Goal: Task Accomplishment & Management: Manage account settings

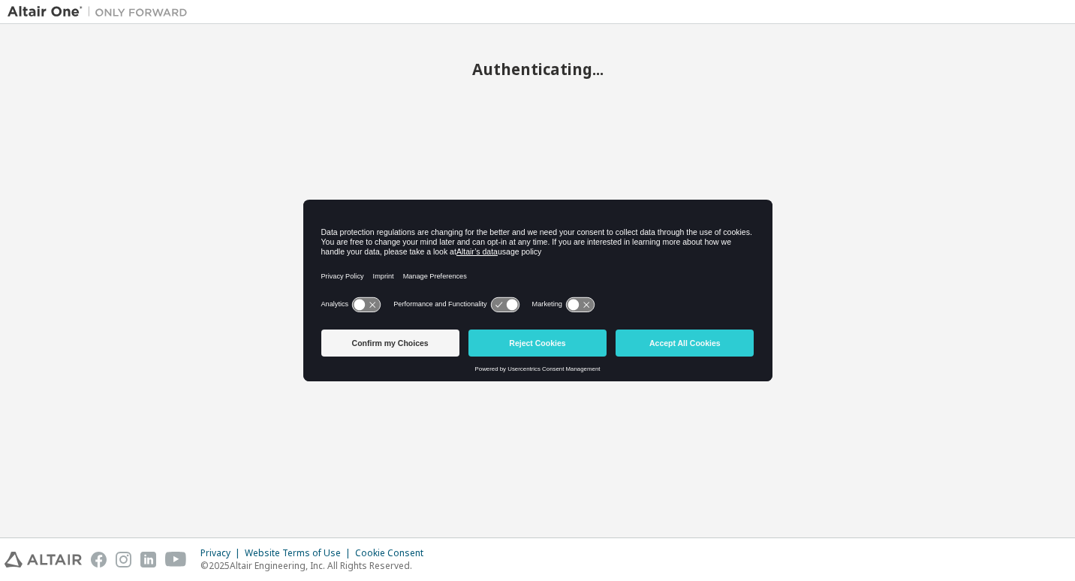
click at [720, 360] on div "Confirm my Choices Reject Cookies Accept All Cookies" at bounding box center [537, 345] width 433 height 42
click at [720, 345] on button "Accept All Cookies" at bounding box center [685, 343] width 138 height 27
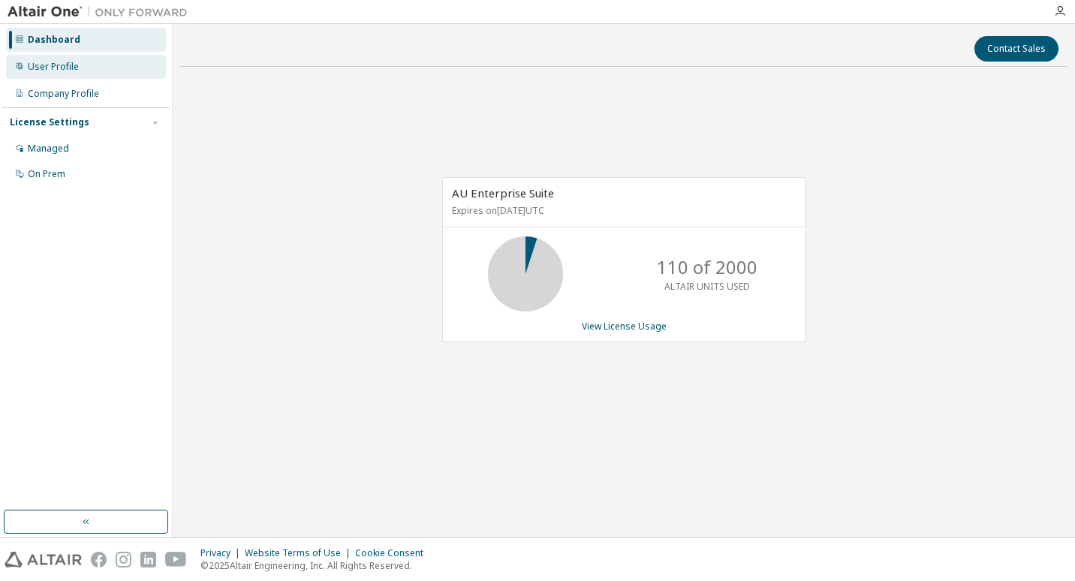
click at [40, 68] on div "User Profile" at bounding box center [53, 67] width 51 height 12
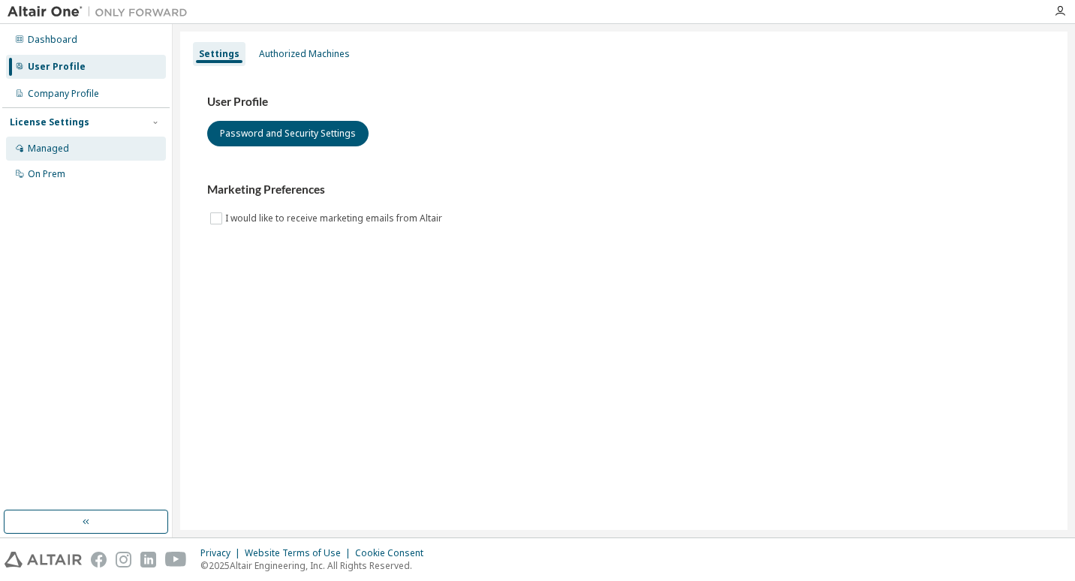
click at [54, 155] on div "Managed" at bounding box center [86, 149] width 160 height 24
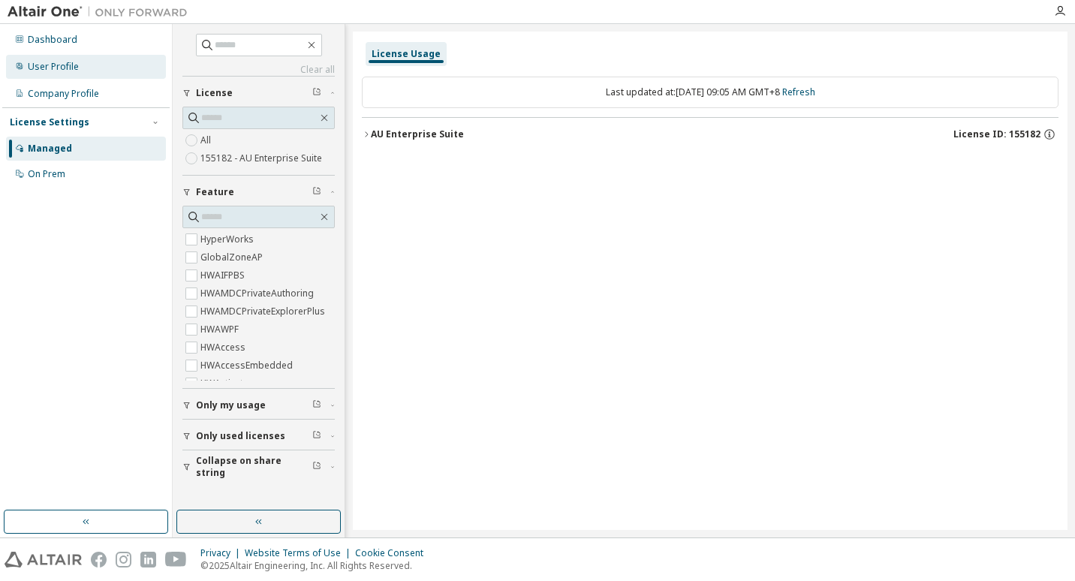
click at [95, 68] on div "User Profile" at bounding box center [86, 67] width 160 height 24
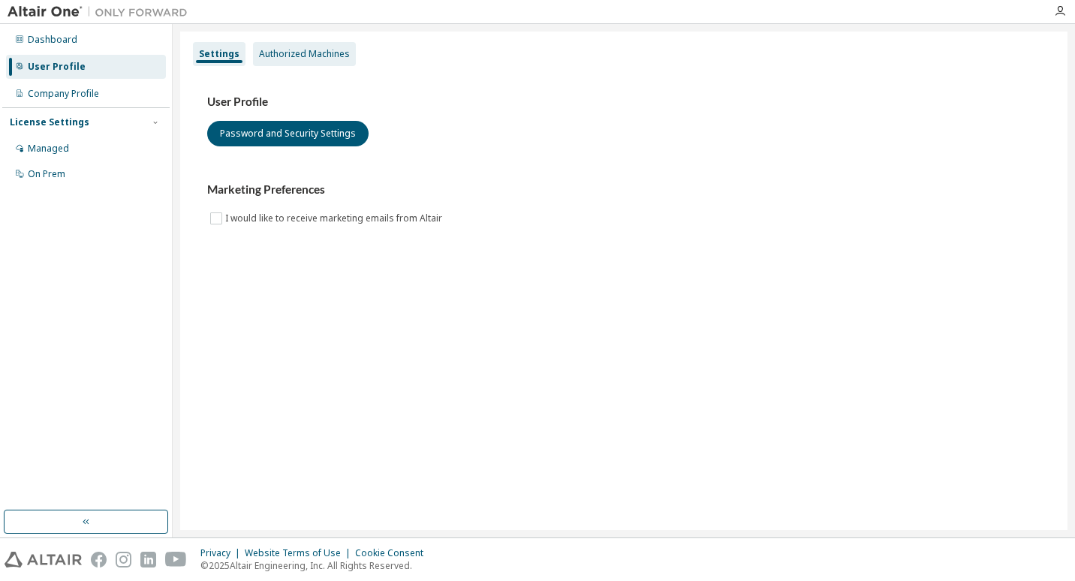
click at [301, 56] on div "Authorized Machines" at bounding box center [304, 54] width 91 height 12
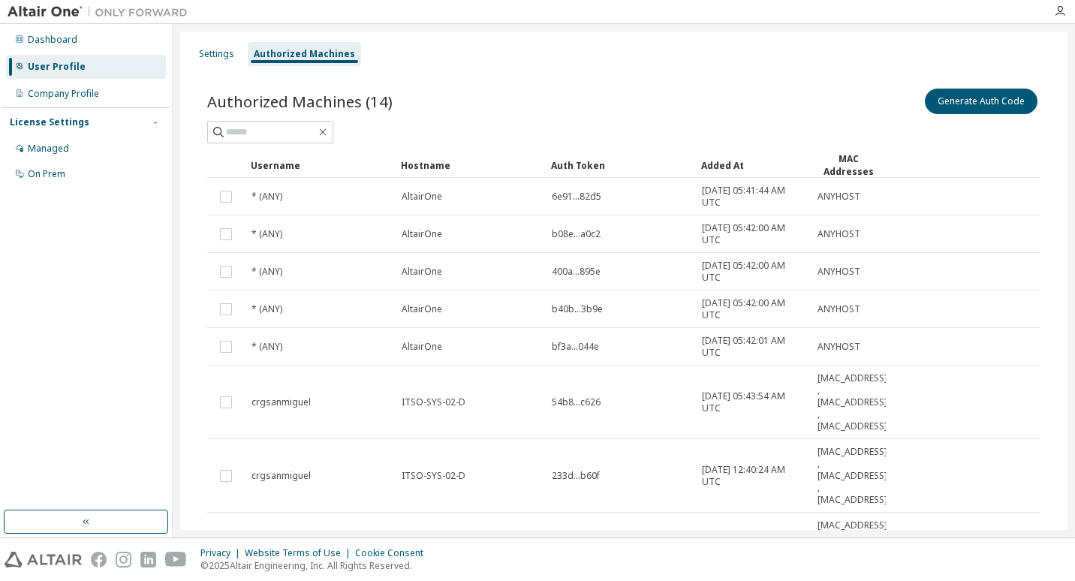
click at [217, 36] on div "Settings Authorized Machines Authorized Machines (14) Generate Auth Code Clear …" at bounding box center [623, 422] width 887 height 781
click at [218, 45] on div "Settings" at bounding box center [216, 54] width 47 height 24
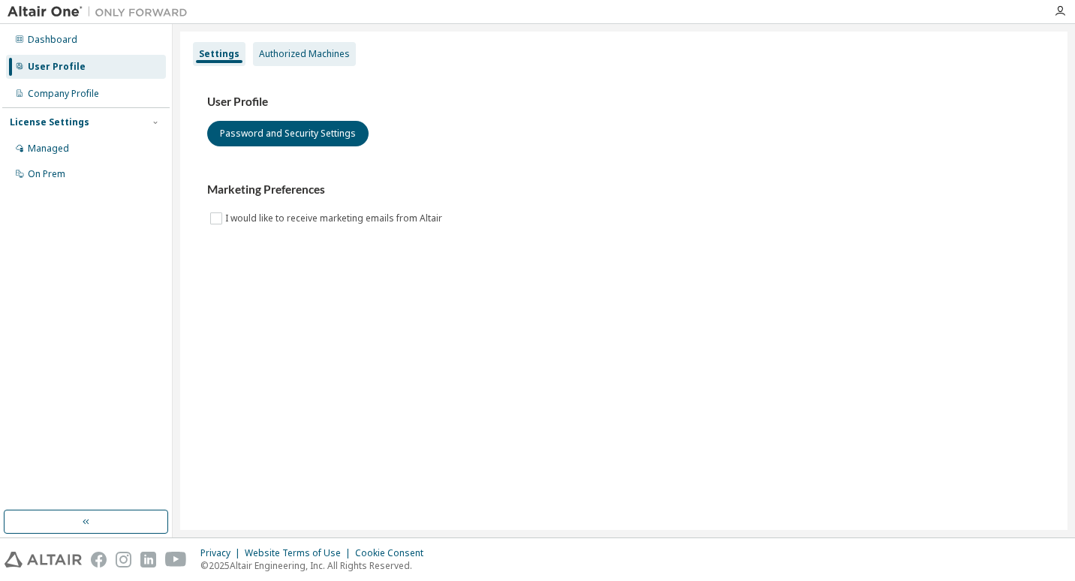
click at [325, 54] on div "Authorized Machines" at bounding box center [304, 54] width 91 height 12
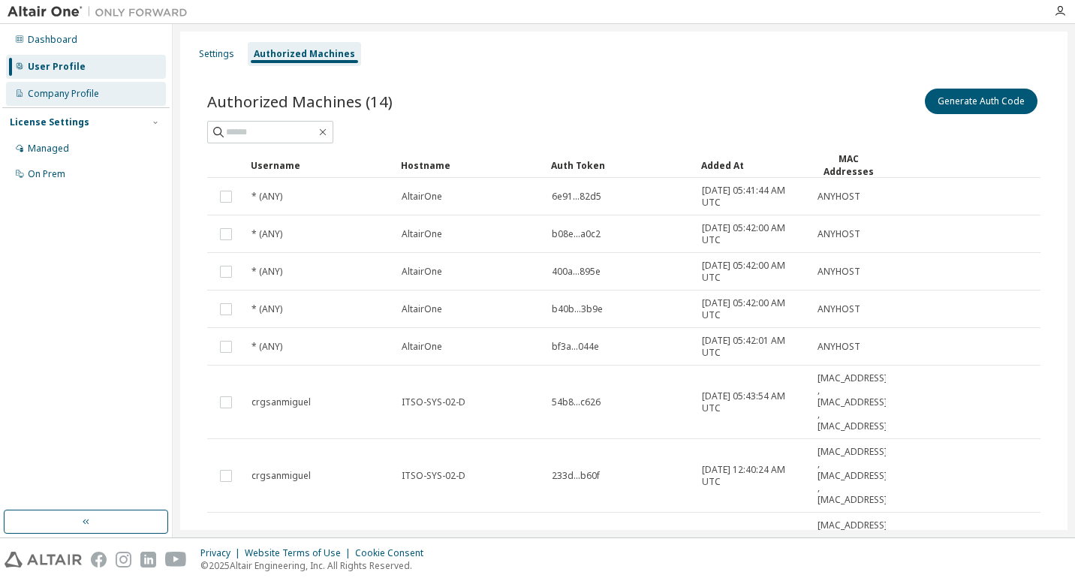
click at [67, 86] on div "Company Profile" at bounding box center [86, 94] width 160 height 24
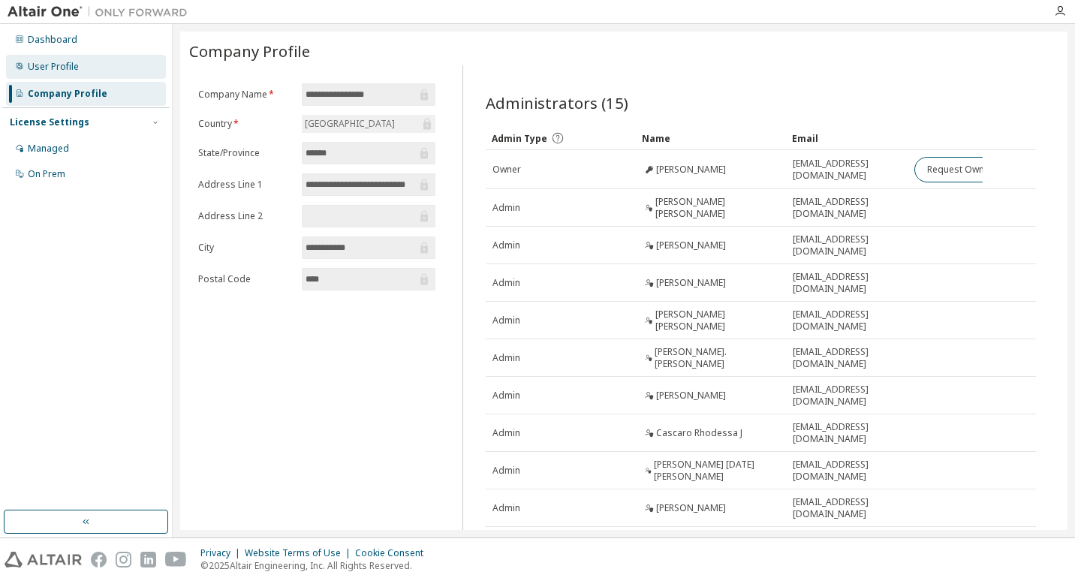
click at [61, 68] on div "User Profile" at bounding box center [53, 67] width 51 height 12
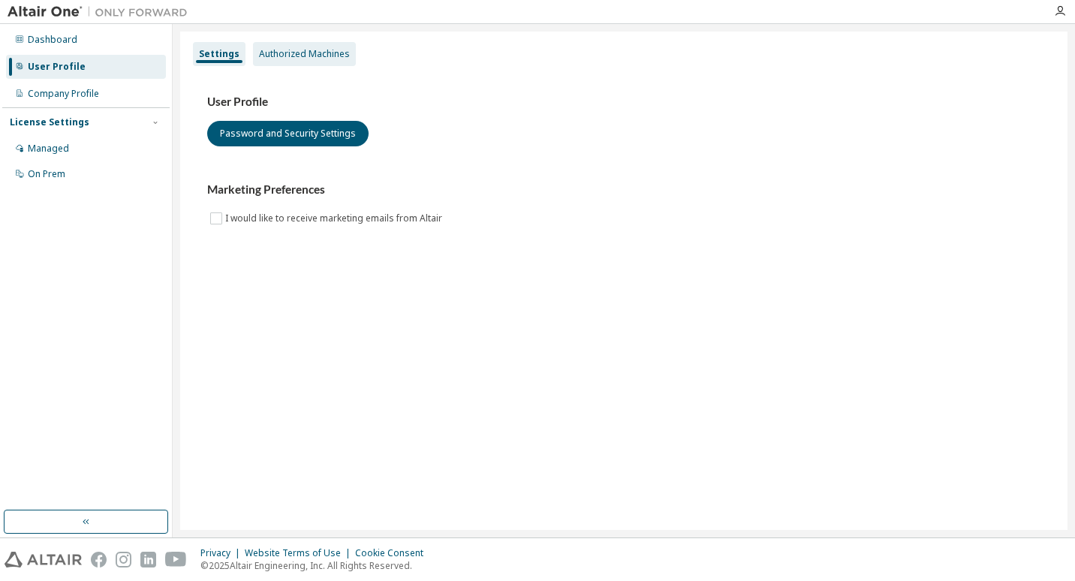
click at [307, 52] on div "Authorized Machines" at bounding box center [304, 54] width 91 height 12
